Goal: Browse casually: Explore the website without a specific task or goal

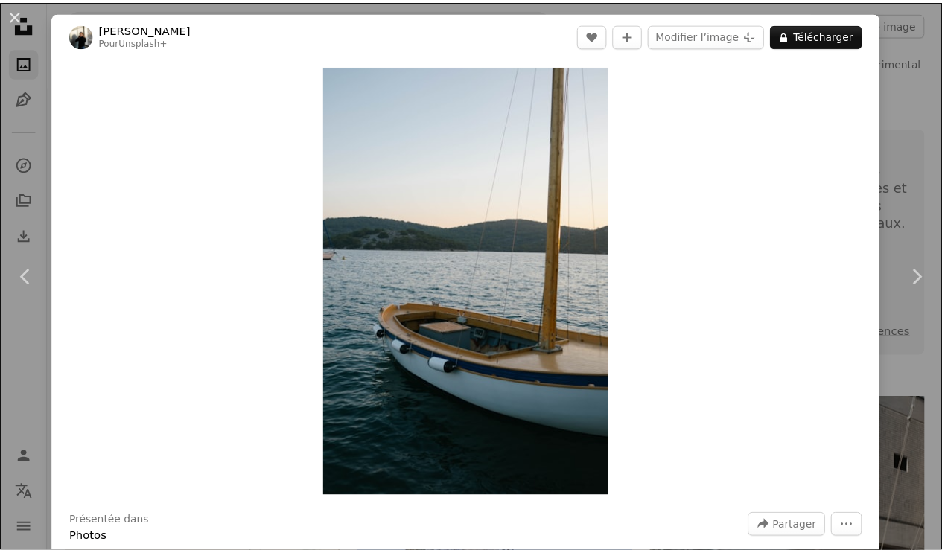
scroll to position [2310, 0]
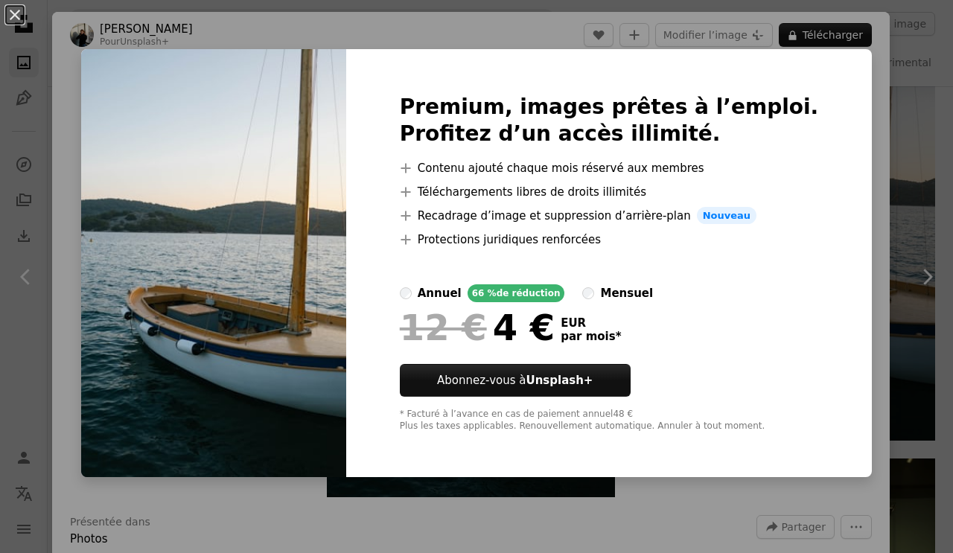
click at [128, 93] on img at bounding box center [213, 263] width 265 height 429
click at [147, 70] on img at bounding box center [213, 263] width 265 height 429
click at [822, 487] on div "An X shape Premium, images prêtes à l’emploi. Profitez d’un accès illimité. A p…" at bounding box center [476, 276] width 953 height 553
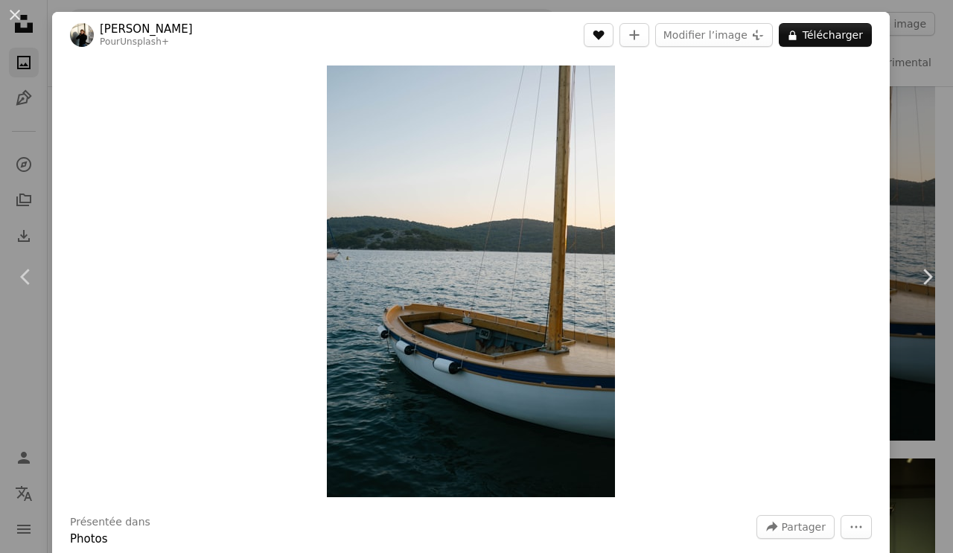
click at [605, 36] on icon "A heart" at bounding box center [599, 35] width 12 height 12
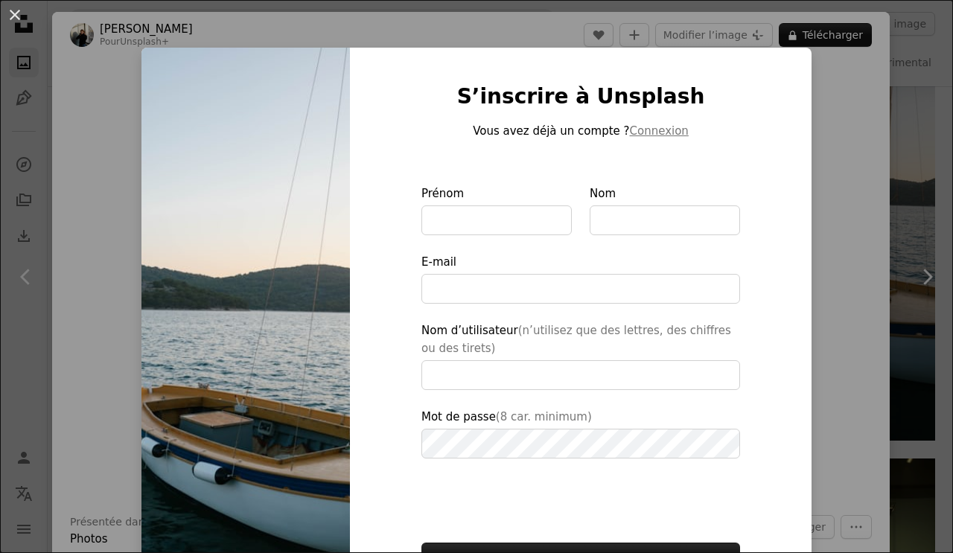
click at [845, 198] on div "An X shape S’inscrire à Unsplash Vous avez déjà un compte ? Connexion Prénom No…" at bounding box center [476, 276] width 953 height 553
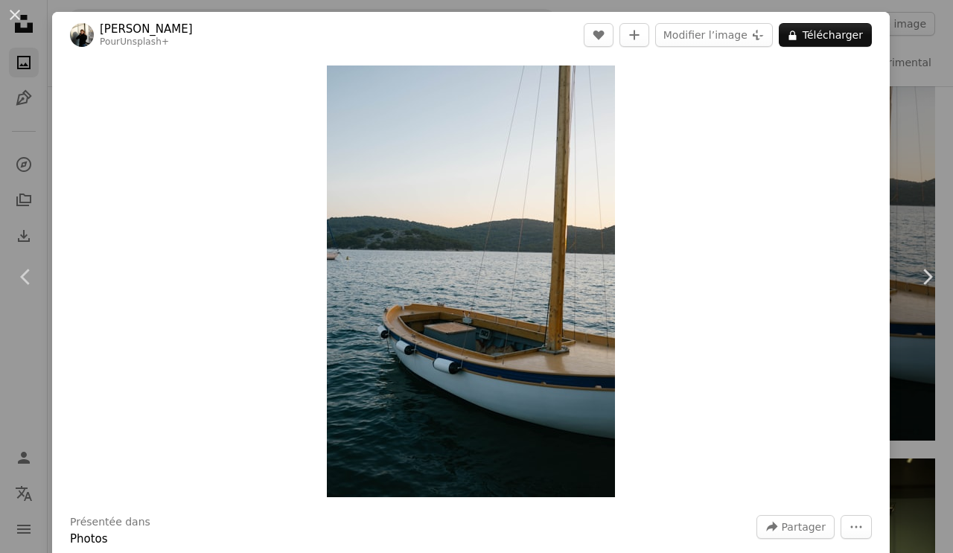
click at [16, 17] on button "An X shape" at bounding box center [15, 15] width 18 height 18
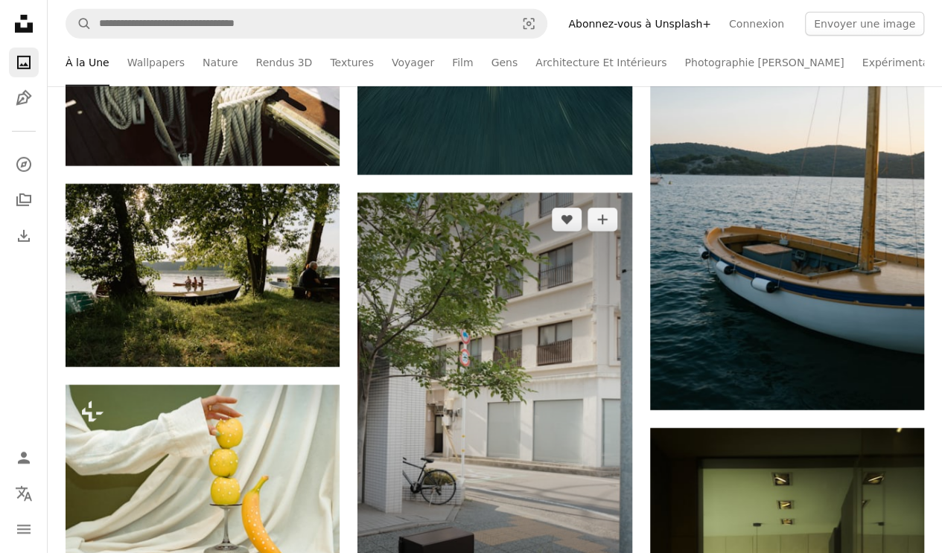
click at [542, 485] on img at bounding box center [495, 398] width 274 height 411
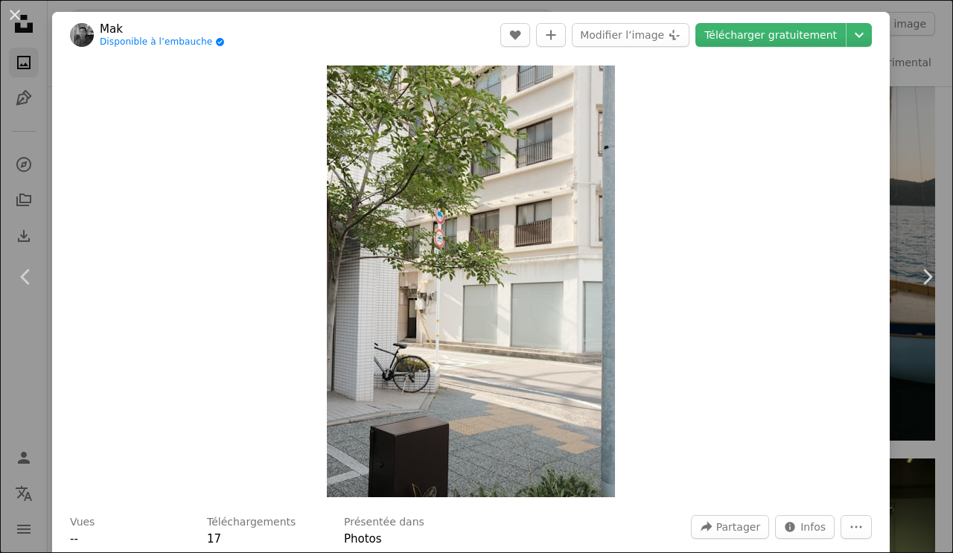
click at [9, 23] on button "An X shape" at bounding box center [15, 15] width 18 height 18
